Goal: Check status: Check status

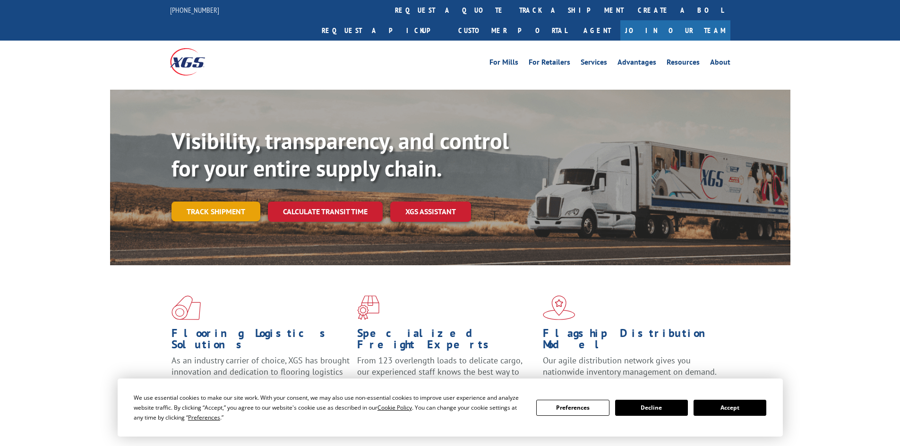
click at [233, 202] on link "Track shipment" at bounding box center [215, 212] width 89 height 20
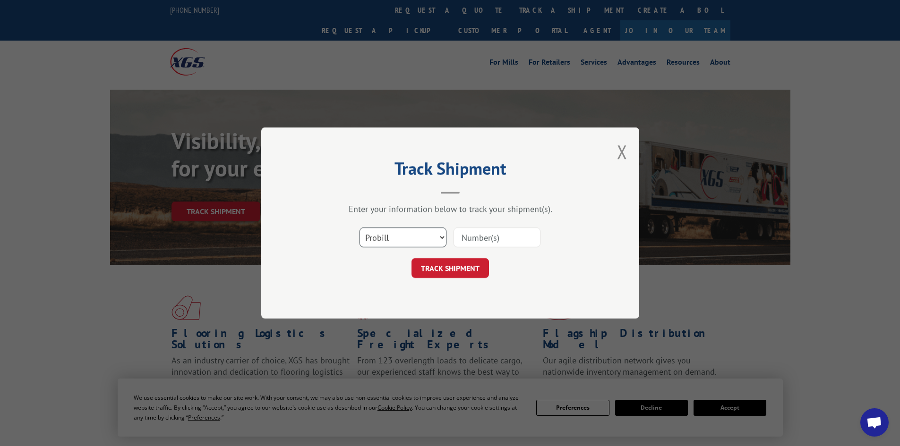
click at [413, 234] on select "Select category... Probill BOL PO" at bounding box center [403, 238] width 87 height 20
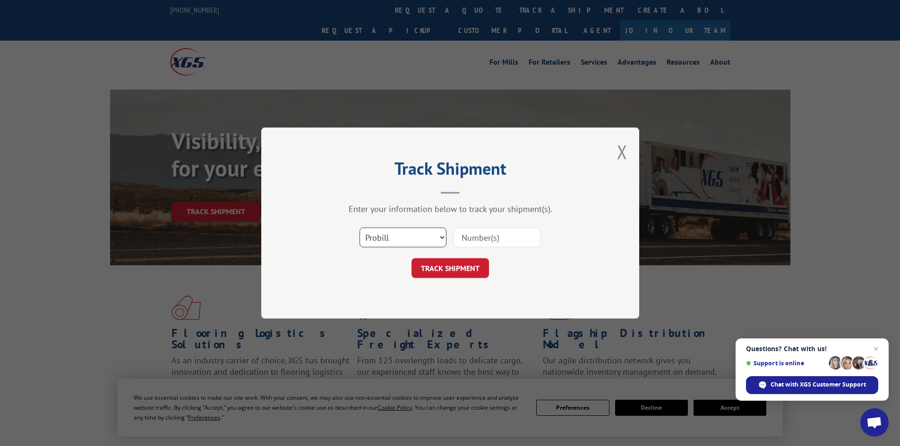
select select "bol"
click at [360, 228] on select "Select category... Probill BOL PO" at bounding box center [403, 238] width 87 height 20
click at [498, 235] on input at bounding box center [497, 238] width 87 height 20
type input "6014266"
click button "TRACK SHIPMENT" at bounding box center [449, 268] width 77 height 20
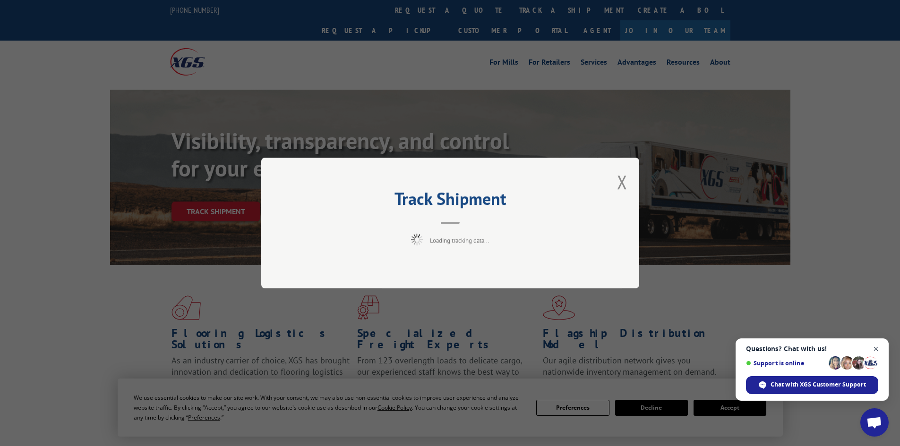
click at [876, 348] on span "Close chat" at bounding box center [876, 349] width 12 height 12
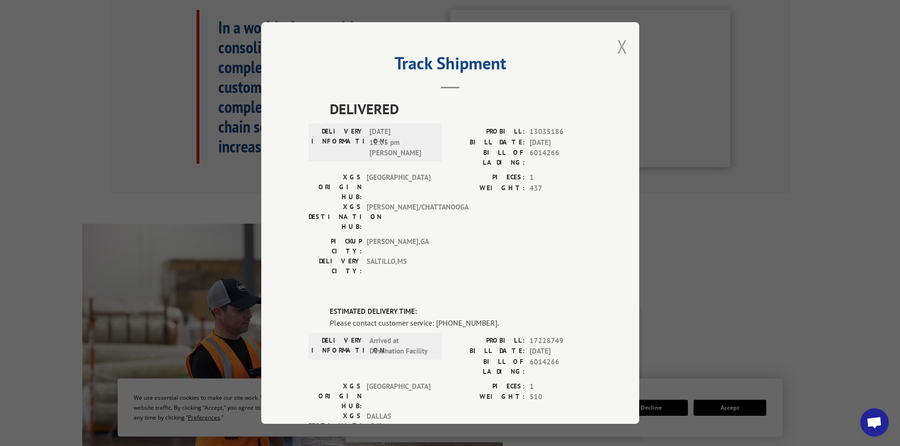
click at [617, 43] on button "Close modal" at bounding box center [622, 46] width 10 height 25
